Goal: Task Accomplishment & Management: Manage account settings

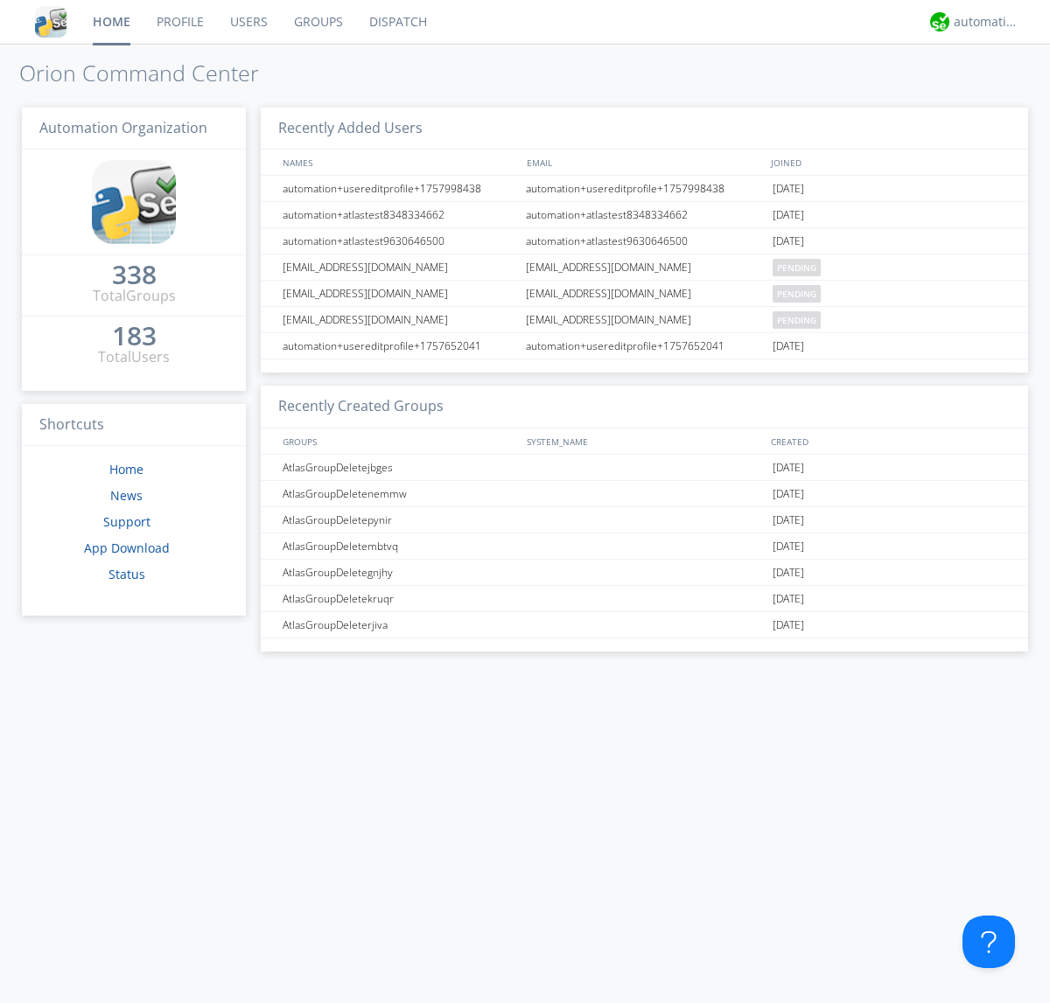
click at [317, 22] on link "Groups" at bounding box center [318, 22] width 75 height 44
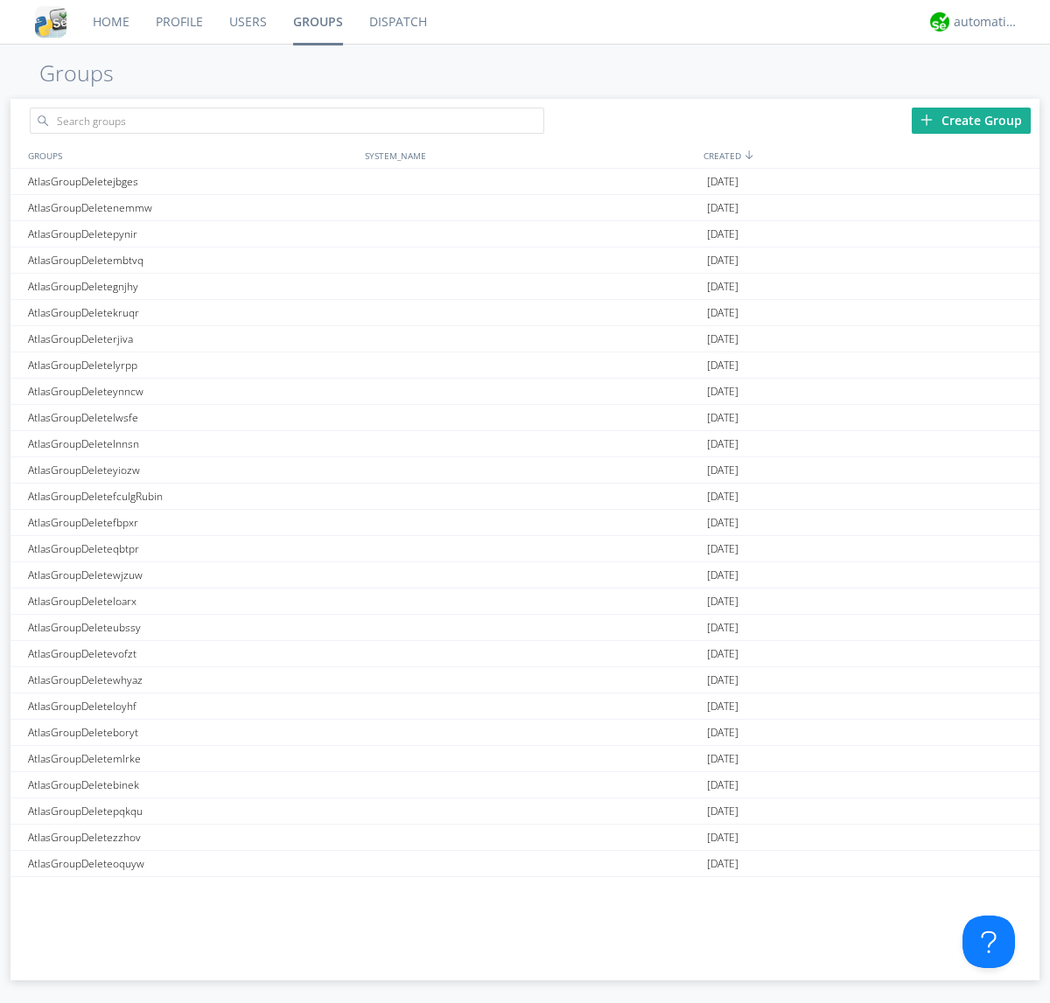
click at [971, 120] on div "Create Group" at bounding box center [970, 121] width 119 height 26
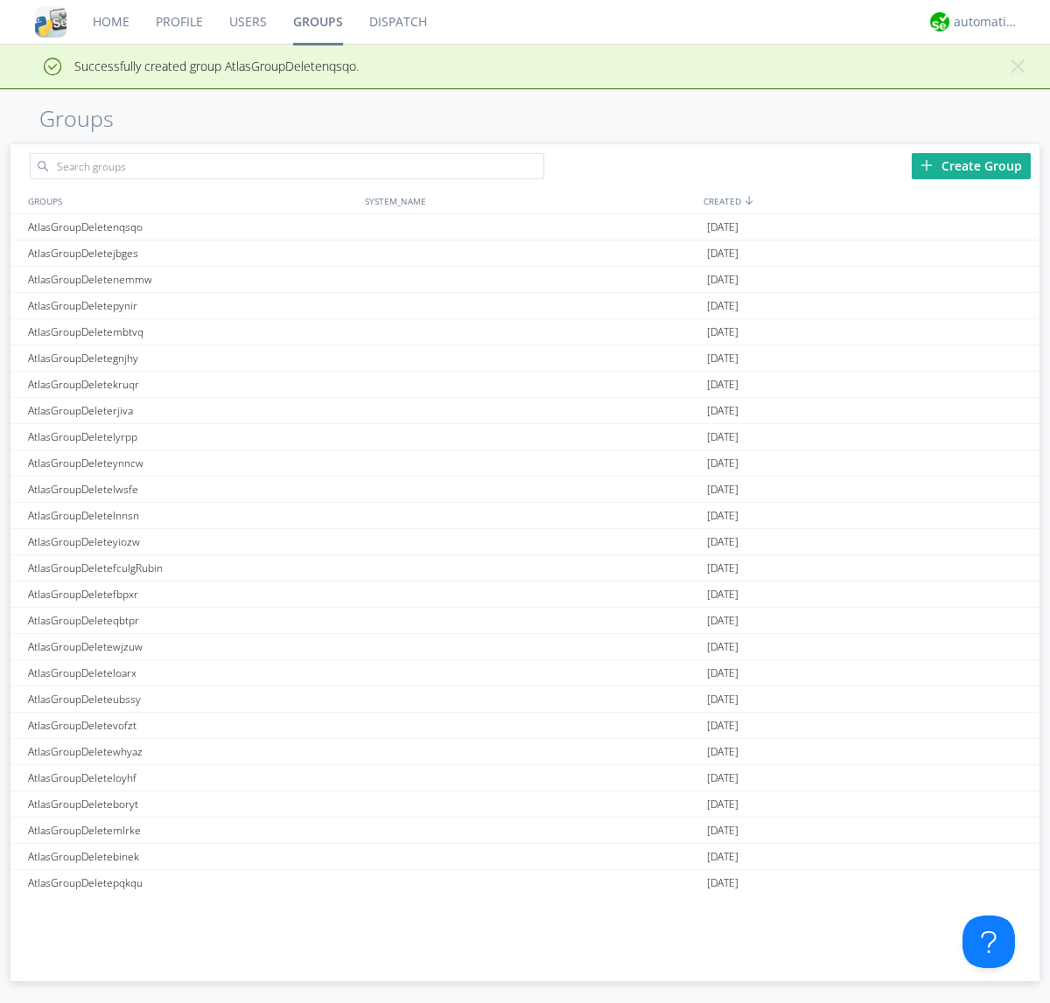
click at [317, 22] on link "Groups" at bounding box center [318, 22] width 76 height 44
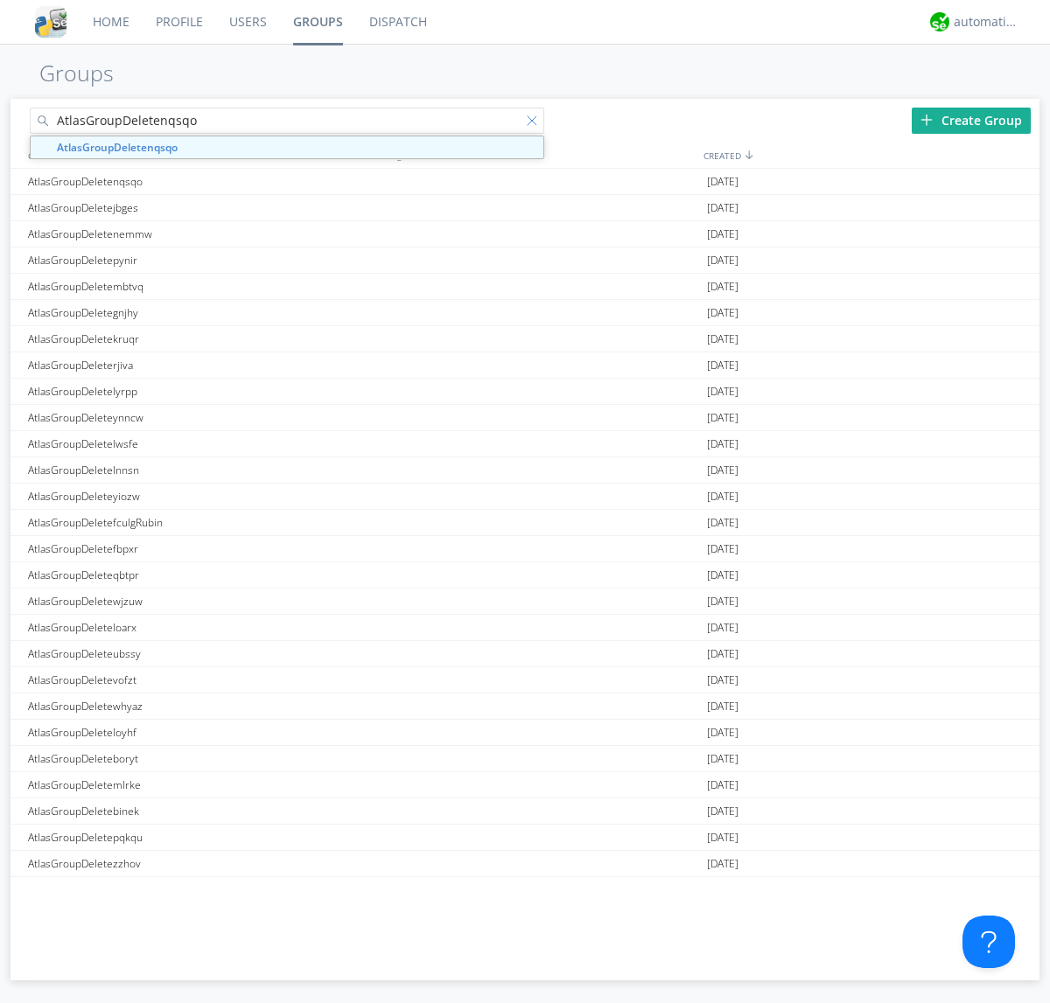
type input "AtlasGroupDeletenqsqo"
click at [535, 123] on div at bounding box center [535, 123] width 17 height 17
type input "AtlasGroupDeletenqsqo"
click at [192, 181] on div "AtlasGroupDeletenqsqo" at bounding box center [192, 181] width 337 height 25
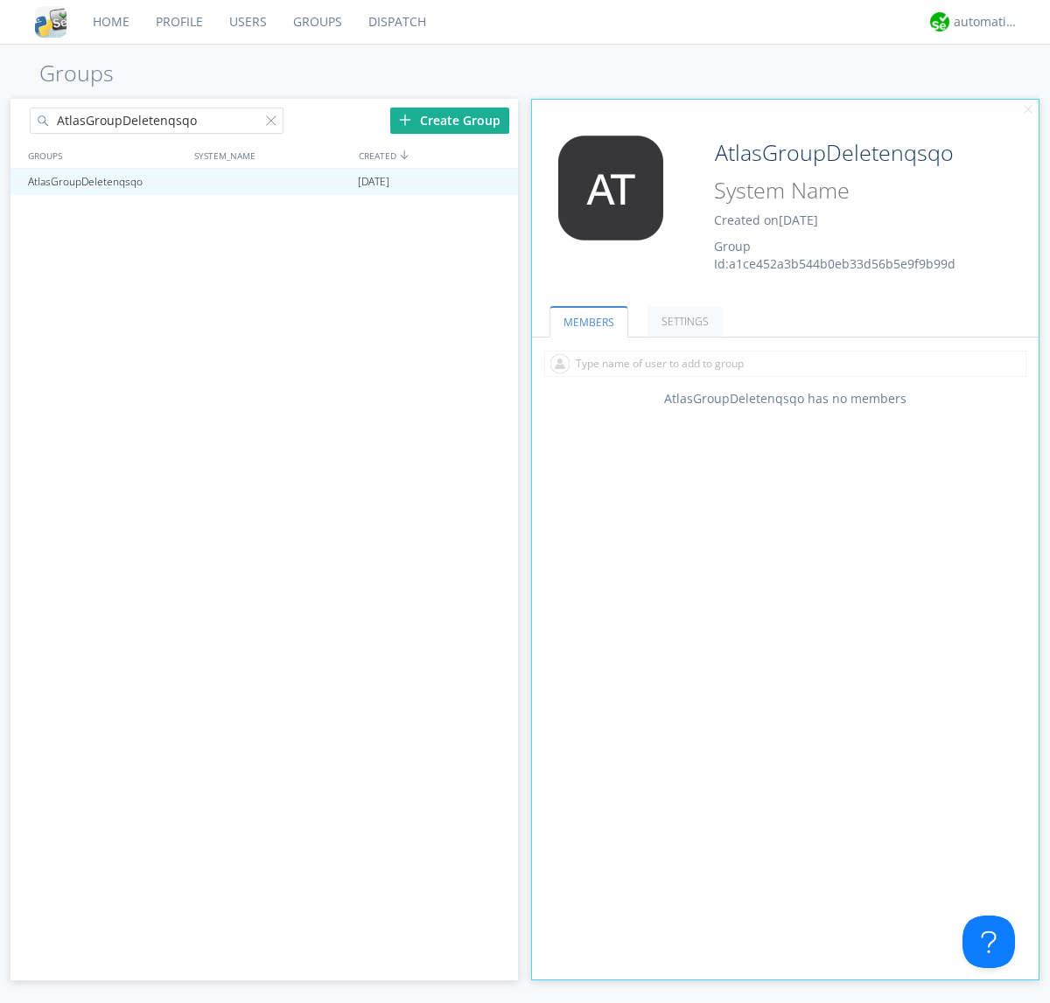
click at [785, 363] on input "text" at bounding box center [785, 364] width 482 height 26
type input "automation+atlas0005"
click at [781, 363] on input "text" at bounding box center [785, 364] width 482 height 26
type input "automation+atlas0004"
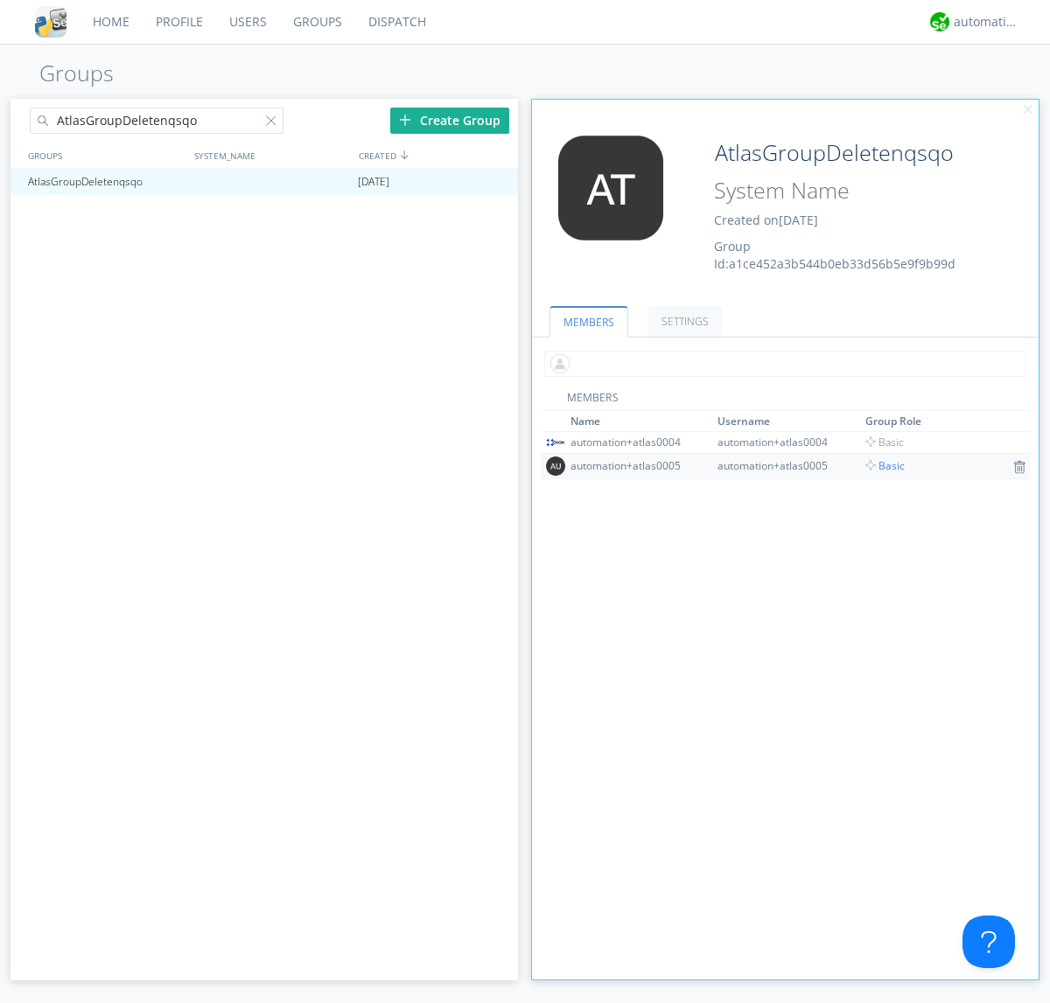
click at [781, 363] on input "text" at bounding box center [785, 364] width 482 height 26
click at [879, 465] on span "Basic" at bounding box center [884, 465] width 39 height 15
click at [781, 363] on input "text" at bounding box center [785, 364] width 482 height 26
click at [879, 442] on span "Basic" at bounding box center [884, 442] width 39 height 15
click at [495, 182] on div at bounding box center [495, 182] width 17 height 14
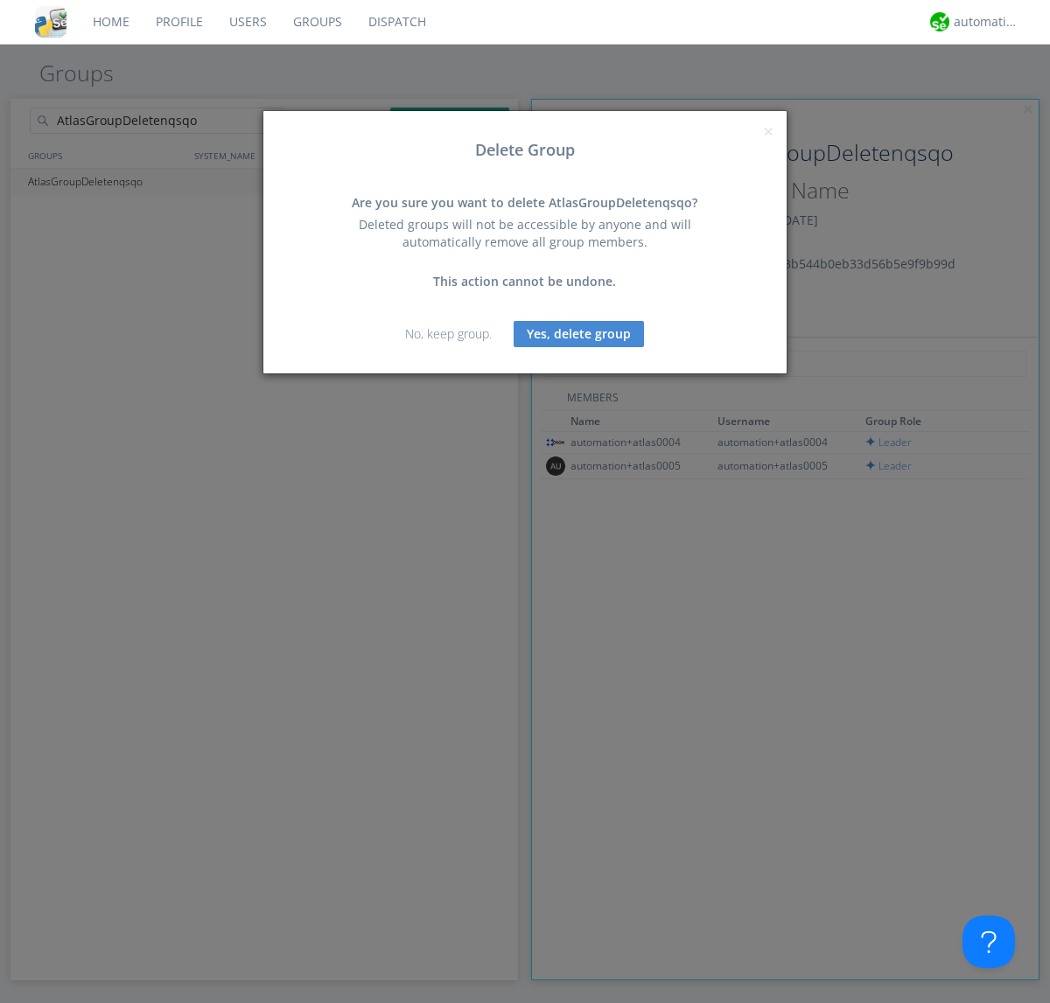
click at [579, 333] on button "Yes, delete group" at bounding box center [578, 334] width 130 height 26
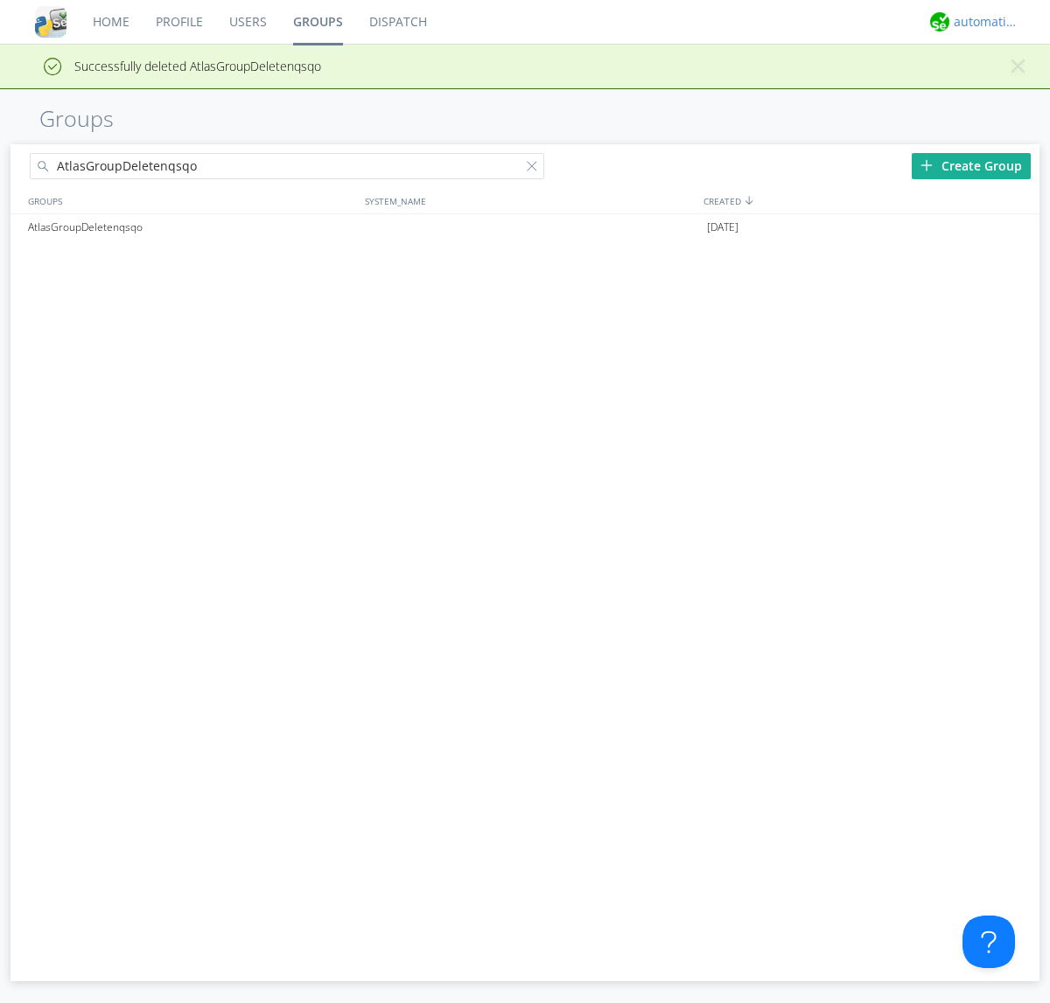
click at [981, 22] on div "automation+atlas" at bounding box center [986, 21] width 66 height 17
